Goal: Information Seeking & Learning: Learn about a topic

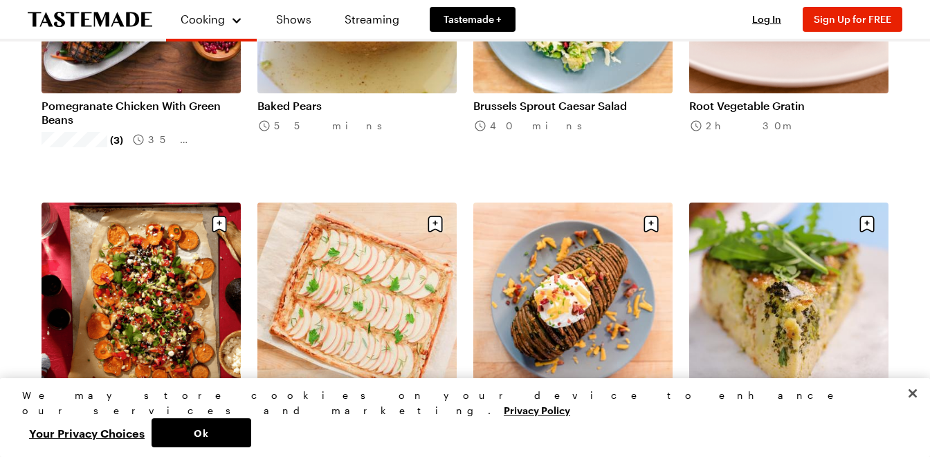
scroll to position [572, 0]
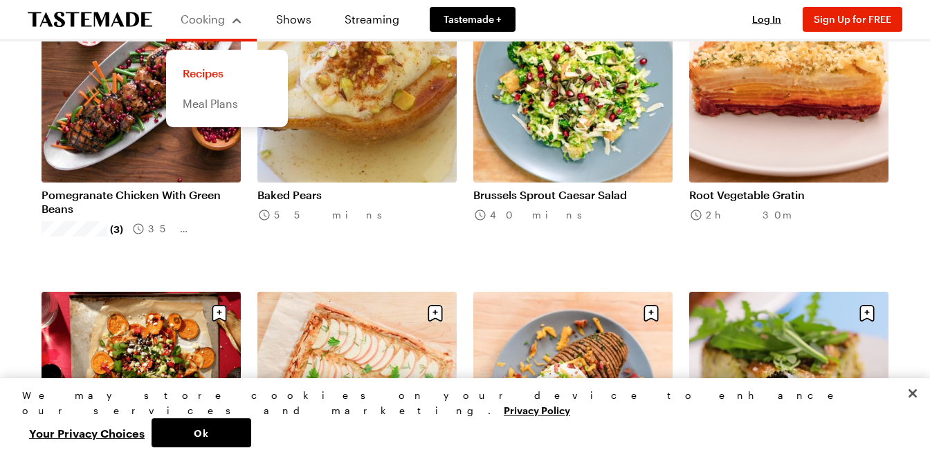
click at [219, 102] on link "Meal Plans" at bounding box center [226, 104] width 105 height 30
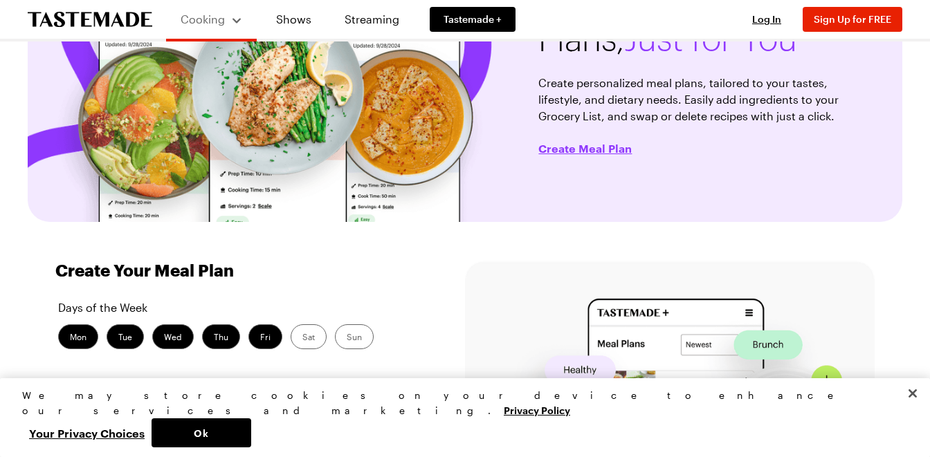
scroll to position [149, 0]
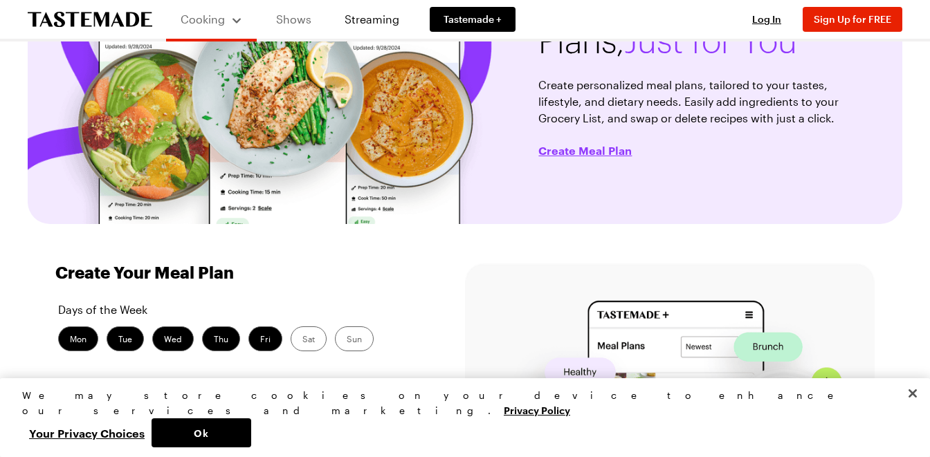
click at [293, 18] on link "Shows" at bounding box center [293, 19] width 63 height 39
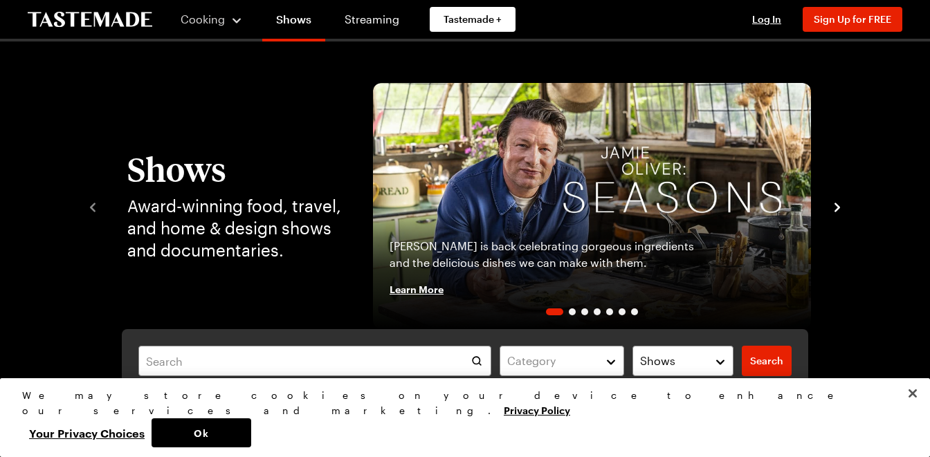
click at [840, 211] on icon "navigate to next item" at bounding box center [837, 208] width 14 height 14
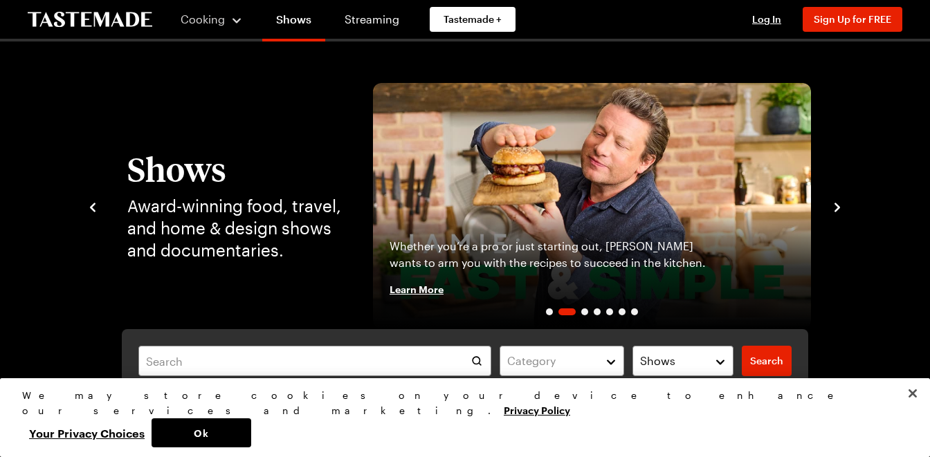
click at [833, 219] on div "Shows Award-winning food, travel, and home & design shows and documentaries. [P…" at bounding box center [465, 206] width 758 height 246
click at [837, 209] on icon "navigate to next item" at bounding box center [838, 207] width 6 height 9
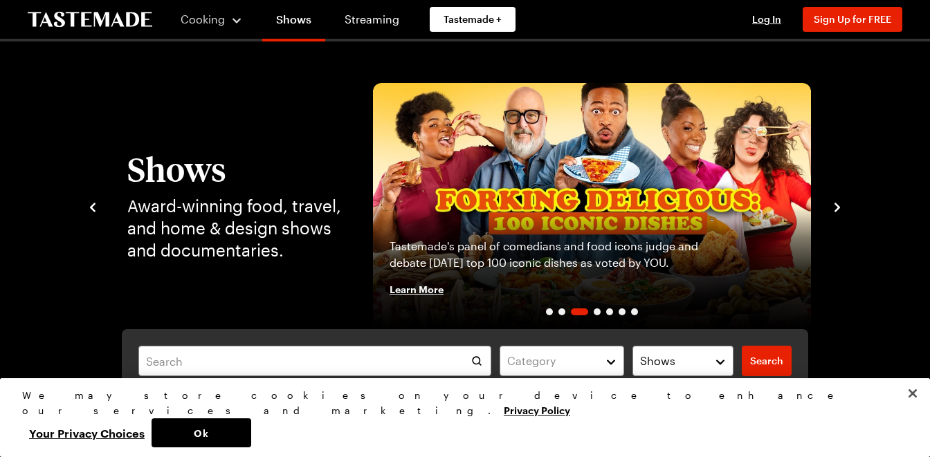
click at [837, 208] on icon "navigate to next item" at bounding box center [838, 207] width 6 height 9
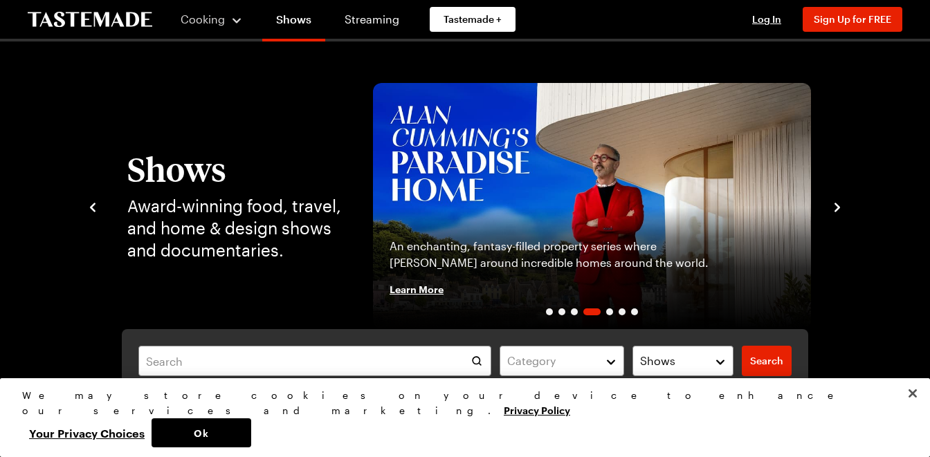
click at [837, 208] on icon "navigate to next item" at bounding box center [838, 207] width 6 height 9
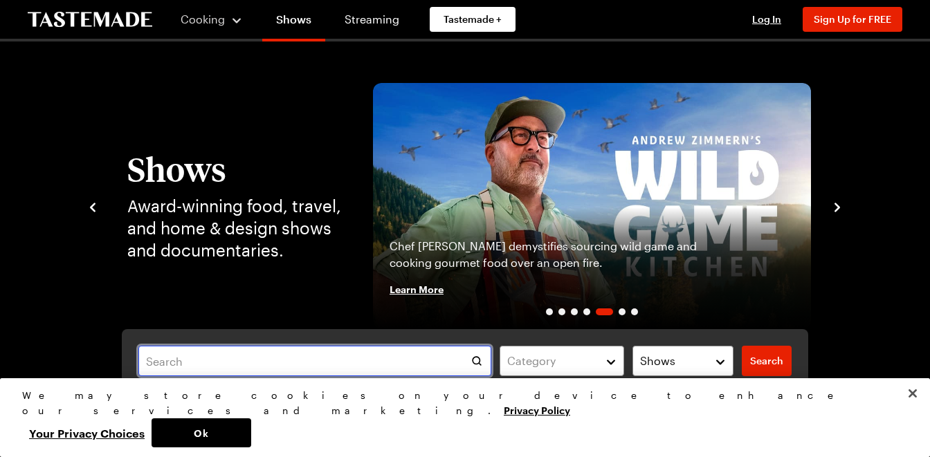
click at [442, 374] on input "text" at bounding box center [314, 361] width 353 height 30
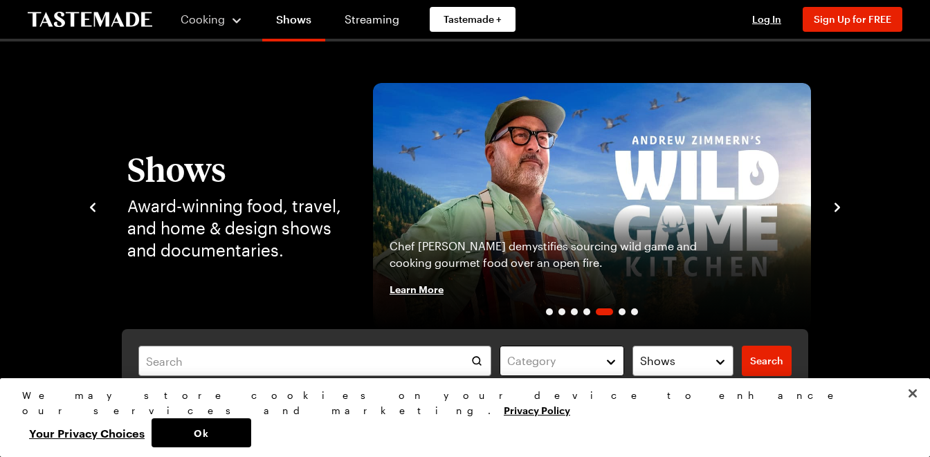
click at [597, 349] on button "Category" at bounding box center [562, 361] width 125 height 30
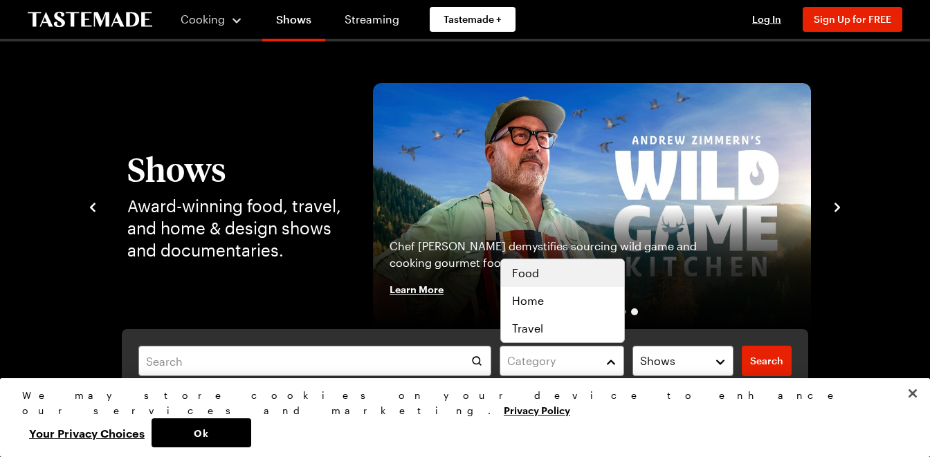
click at [572, 271] on div "Food" at bounding box center [562, 273] width 101 height 17
click at [764, 367] on div "Category ( 1 ) Clear Shows Search Search" at bounding box center [465, 361] width 686 height 64
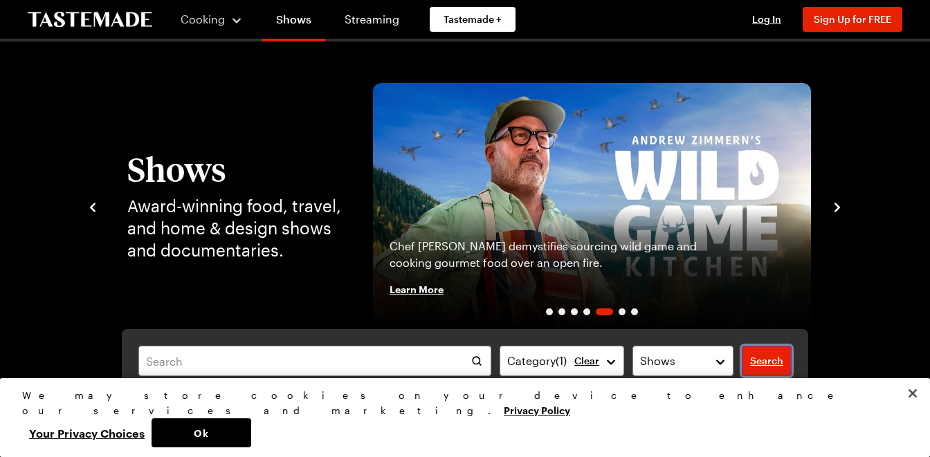
click at [764, 367] on span "Search" at bounding box center [766, 361] width 33 height 14
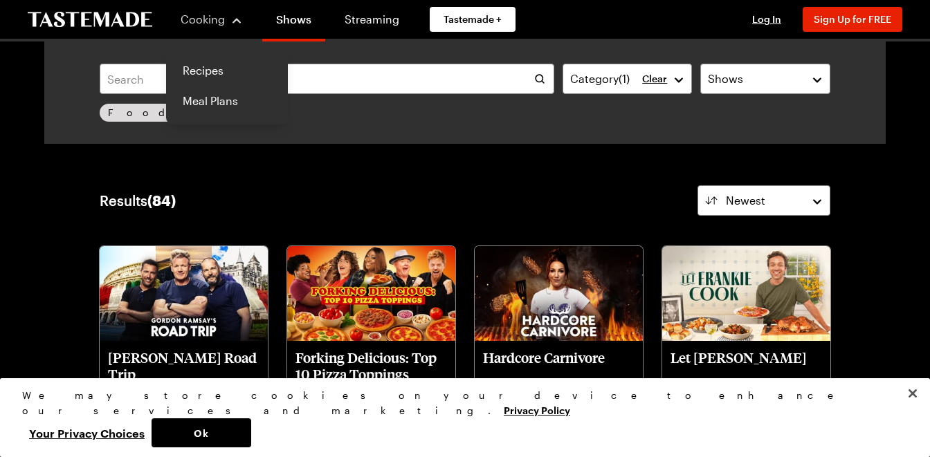
click at [219, 28] on button "Cooking" at bounding box center [211, 19] width 63 height 33
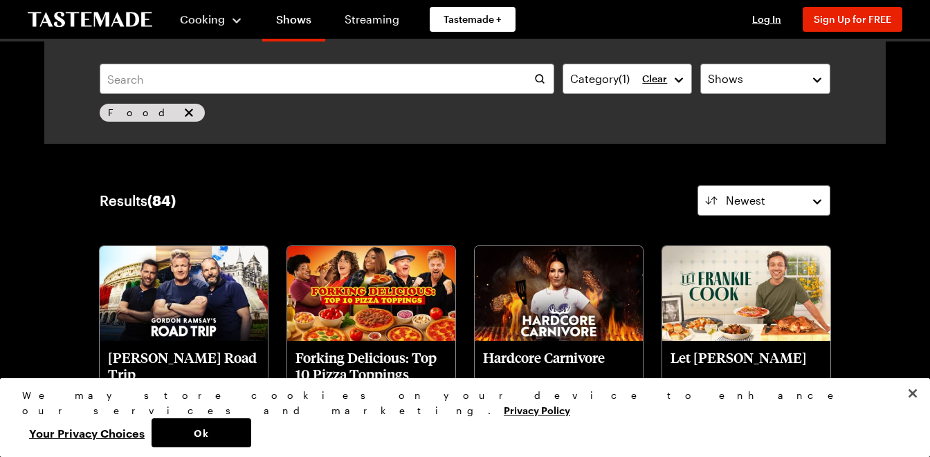
click at [219, 28] on button "Cooking" at bounding box center [211, 19] width 63 height 33
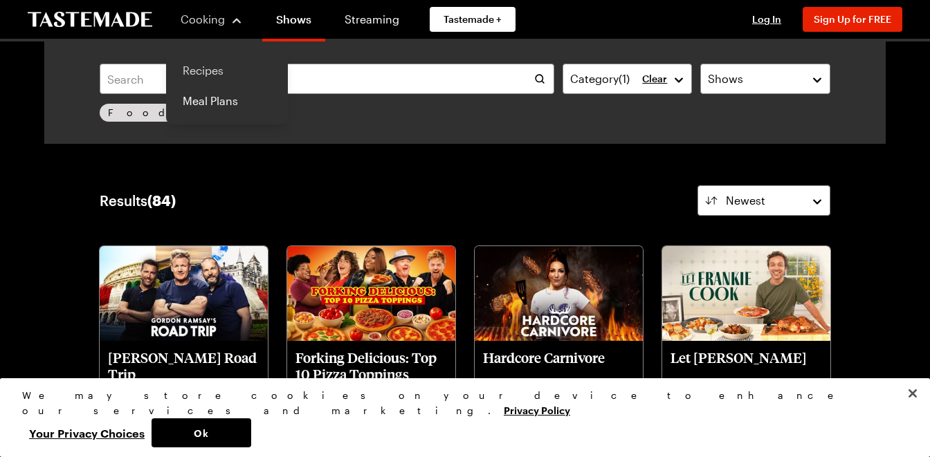
click at [213, 75] on link "Recipes" at bounding box center [226, 70] width 105 height 30
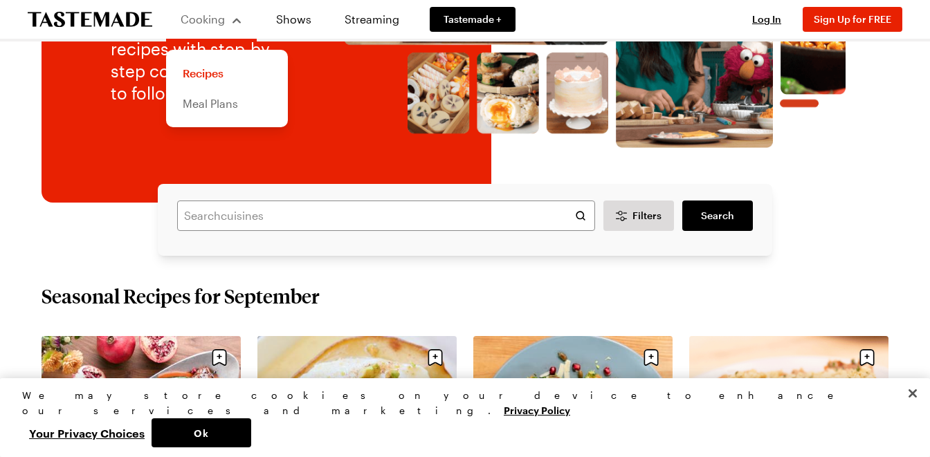
scroll to position [228, 0]
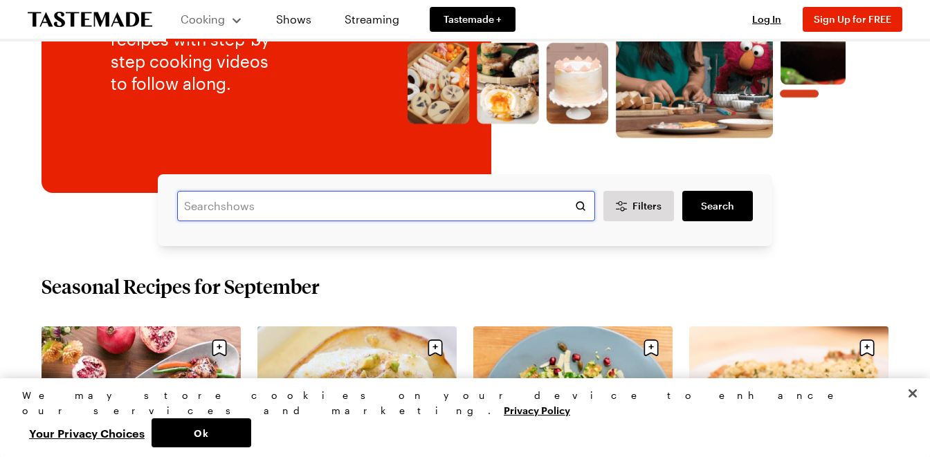
click at [361, 208] on input "text" at bounding box center [386, 206] width 418 height 30
type input "pumpkin"
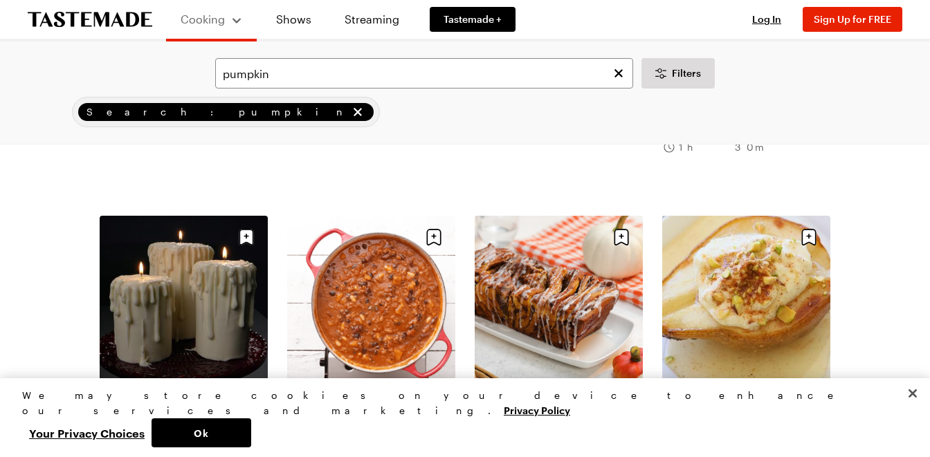
scroll to position [836, 0]
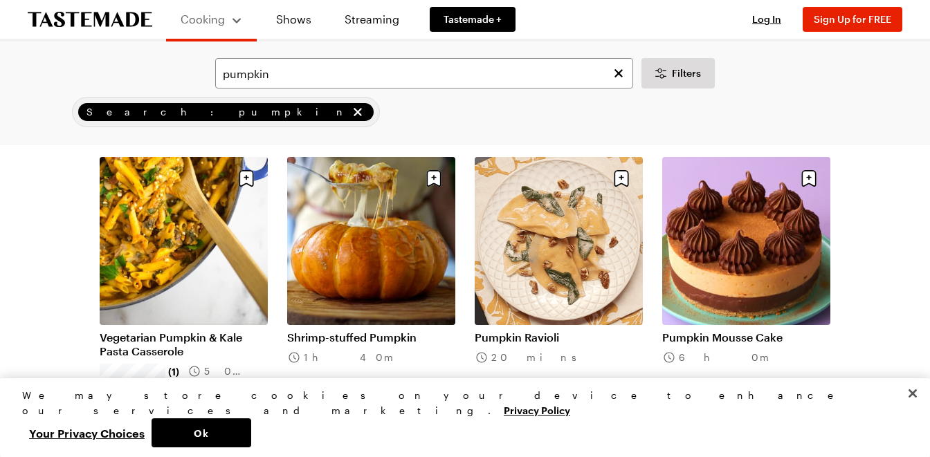
scroll to position [1502, 0]
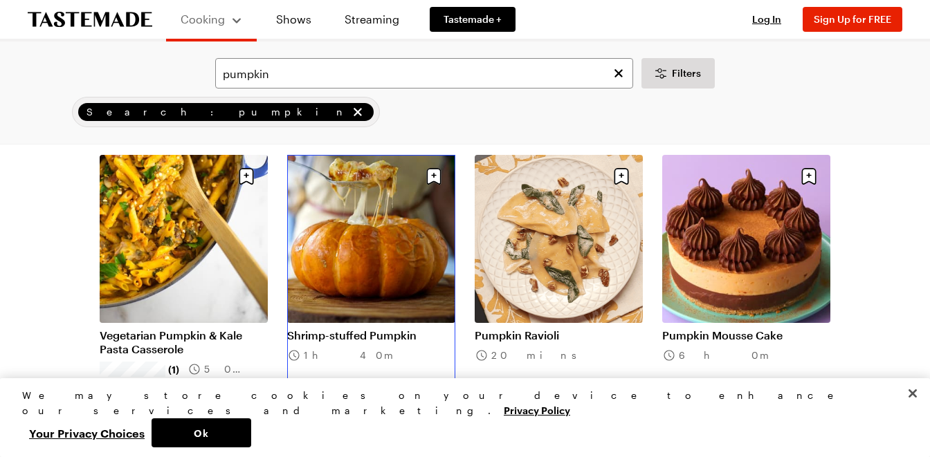
click at [376, 329] on link "Shrimp-stuffed Pumpkin" at bounding box center [371, 336] width 168 height 14
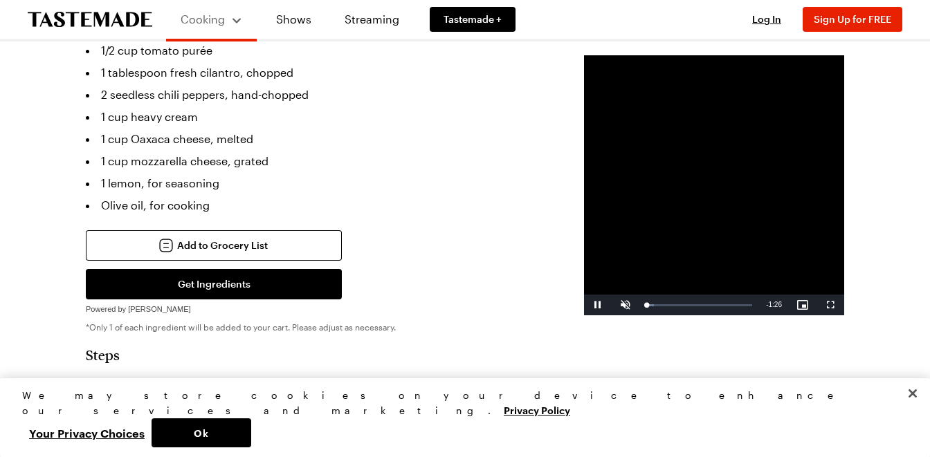
scroll to position [553, 0]
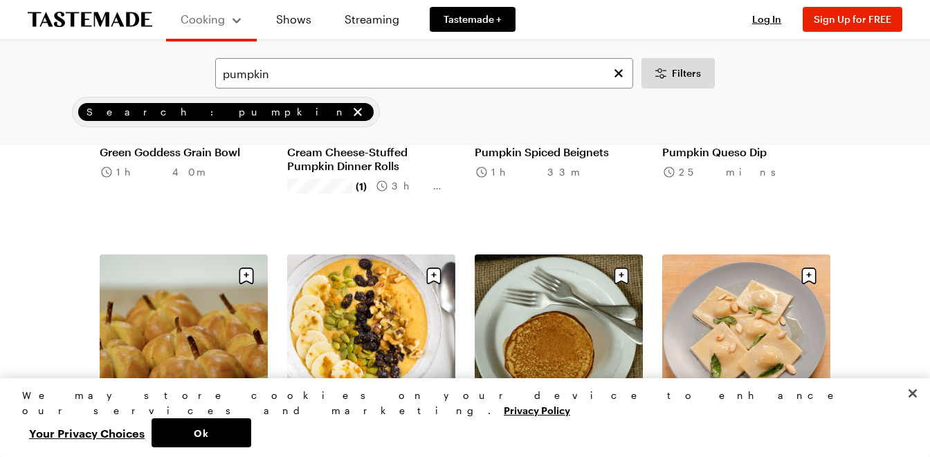
scroll to position [1502, 0]
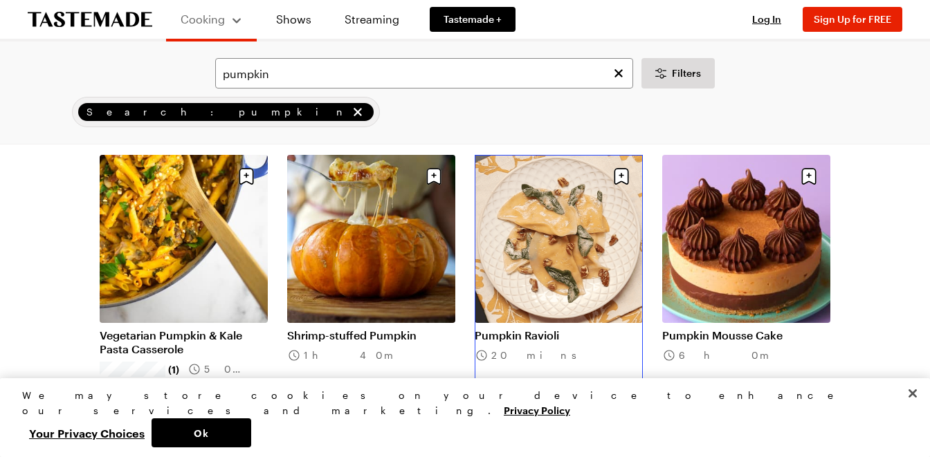
click at [626, 329] on link "Pumpkin Ravioli" at bounding box center [559, 336] width 168 height 14
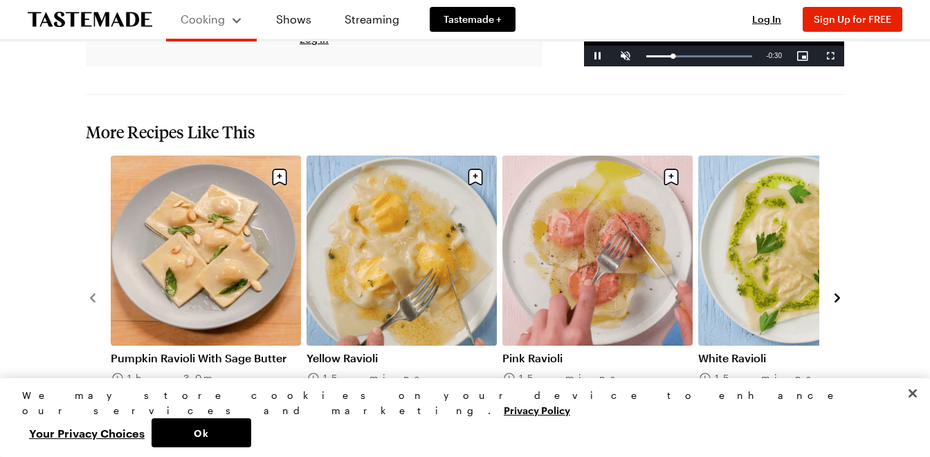
scroll to position [1575, 0]
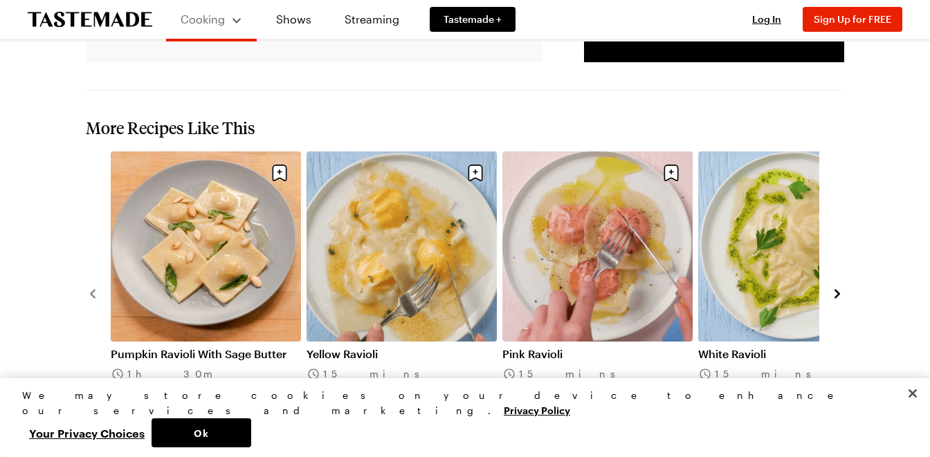
click at [595, 347] on link "Pink Ravioli" at bounding box center [597, 354] width 190 height 14
